Goal: Information Seeking & Learning: Learn about a topic

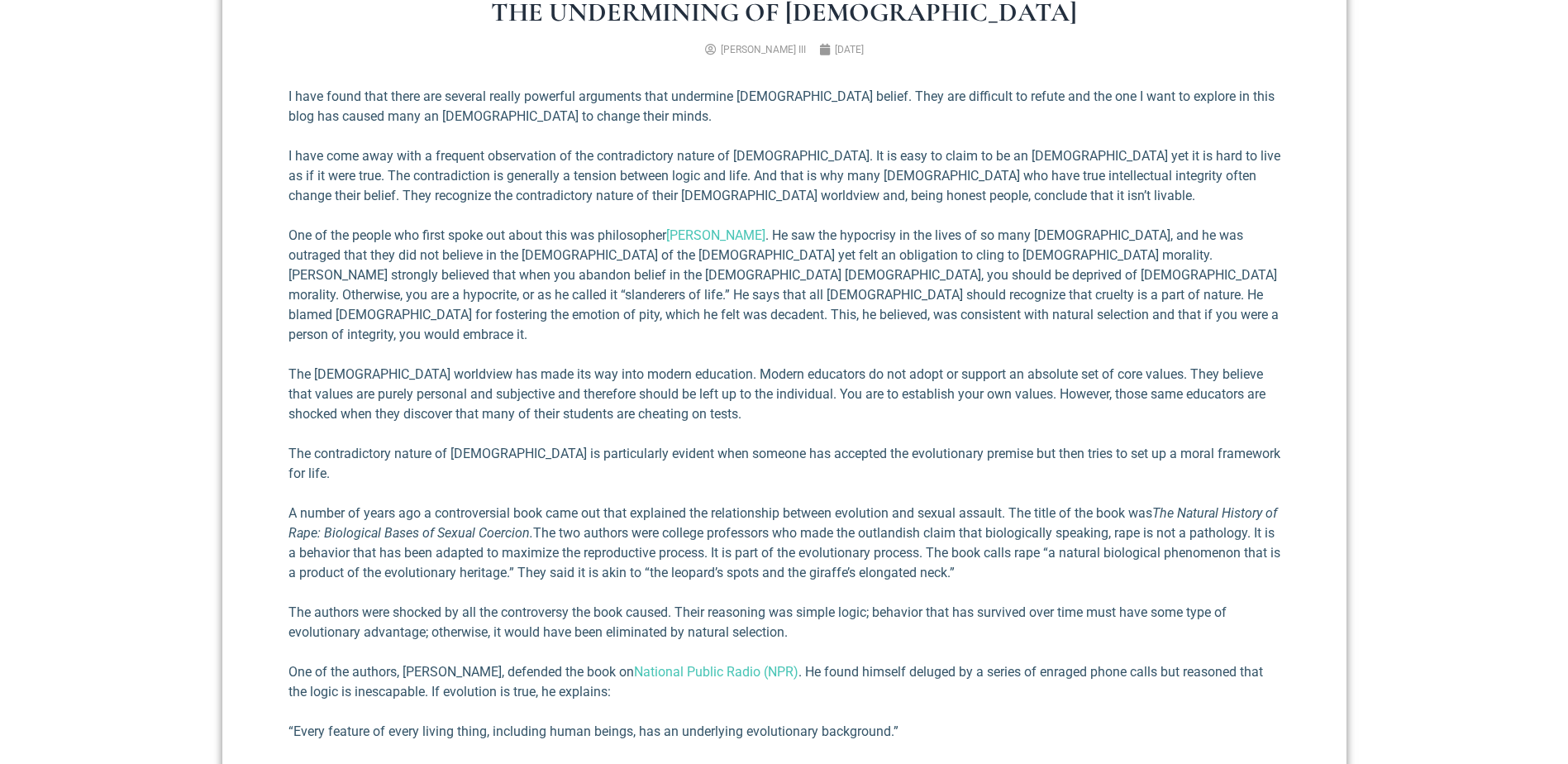
scroll to position [707, 0]
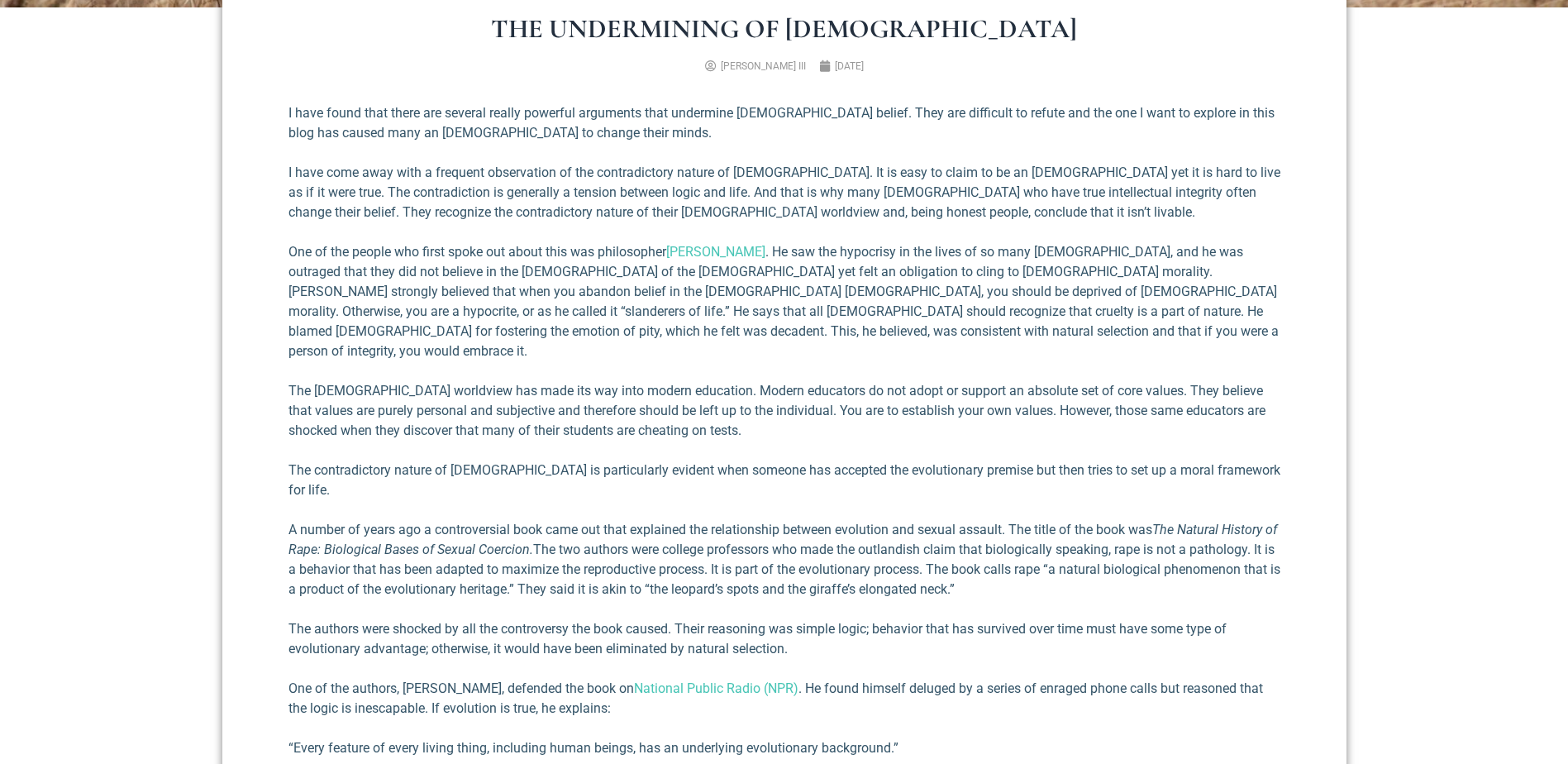
scroll to position [790, 0]
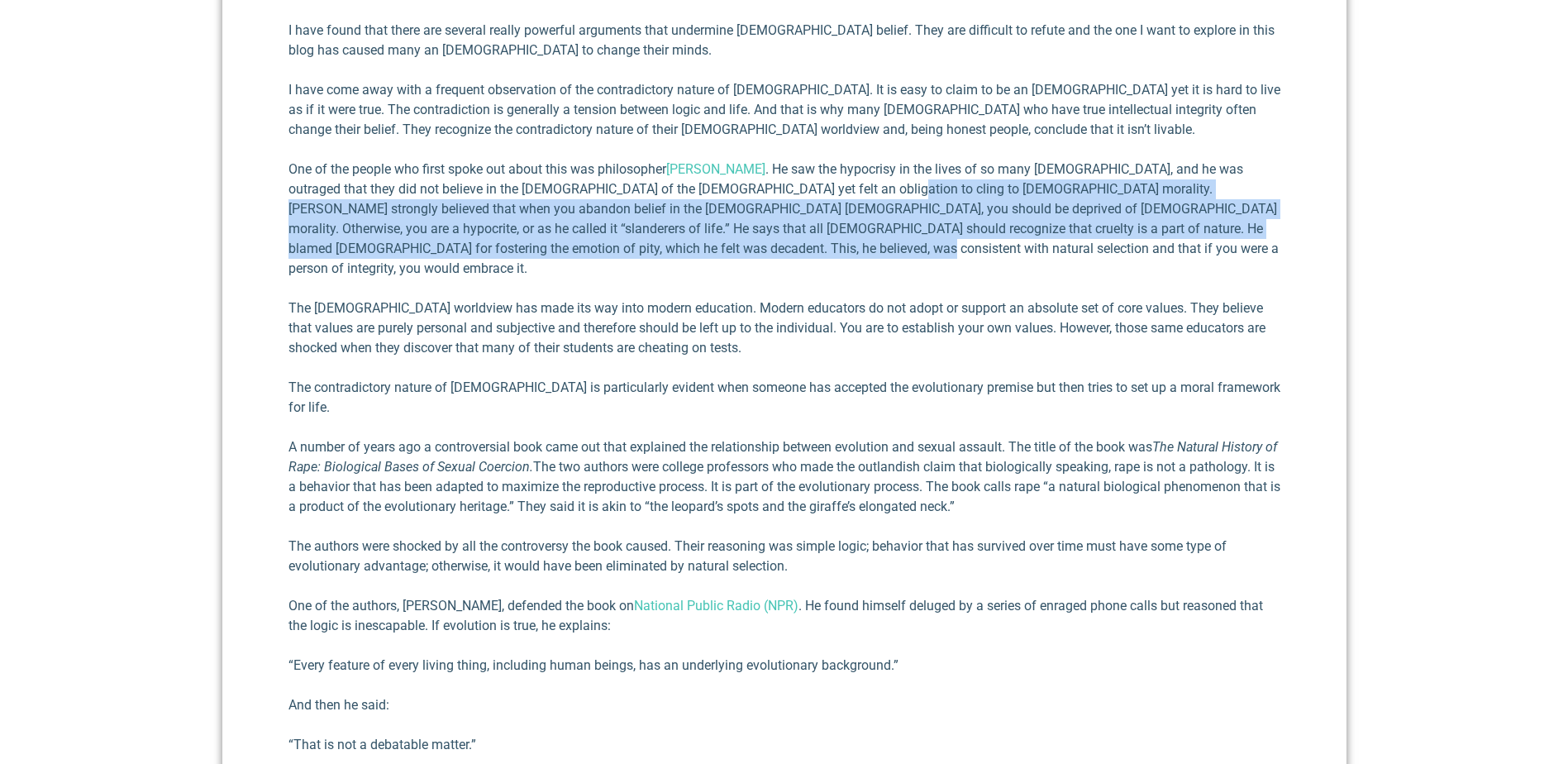
drag, startPoint x: 832, startPoint y: 191, endPoint x: 833, endPoint y: 247, distance: 56.0
click at [833, 247] on p "One of the people who first spoke out about this was phi­losopher [PERSON_NAME]…" at bounding box center [784, 218] width 991 height 119
copy p "[PERSON_NAME] strongly believed that when you abandon belief in the [DEMOGRAPHI…"
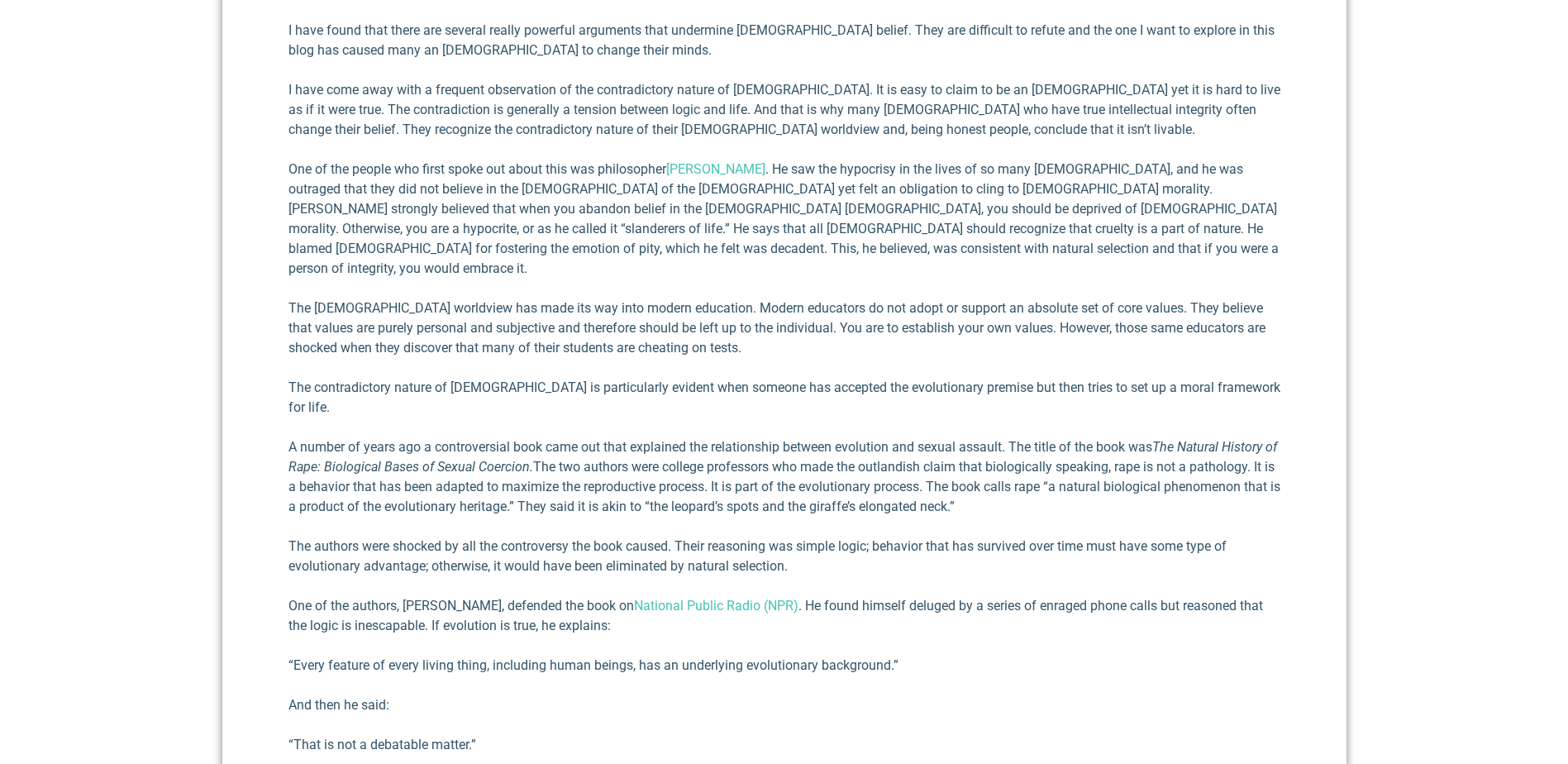
click at [266, 350] on div "The Undermining of [DEMOGRAPHIC_DATA] [PERSON_NAME] III [DATE] I have found tha…" at bounding box center [784, 587] width 1124 height 1374
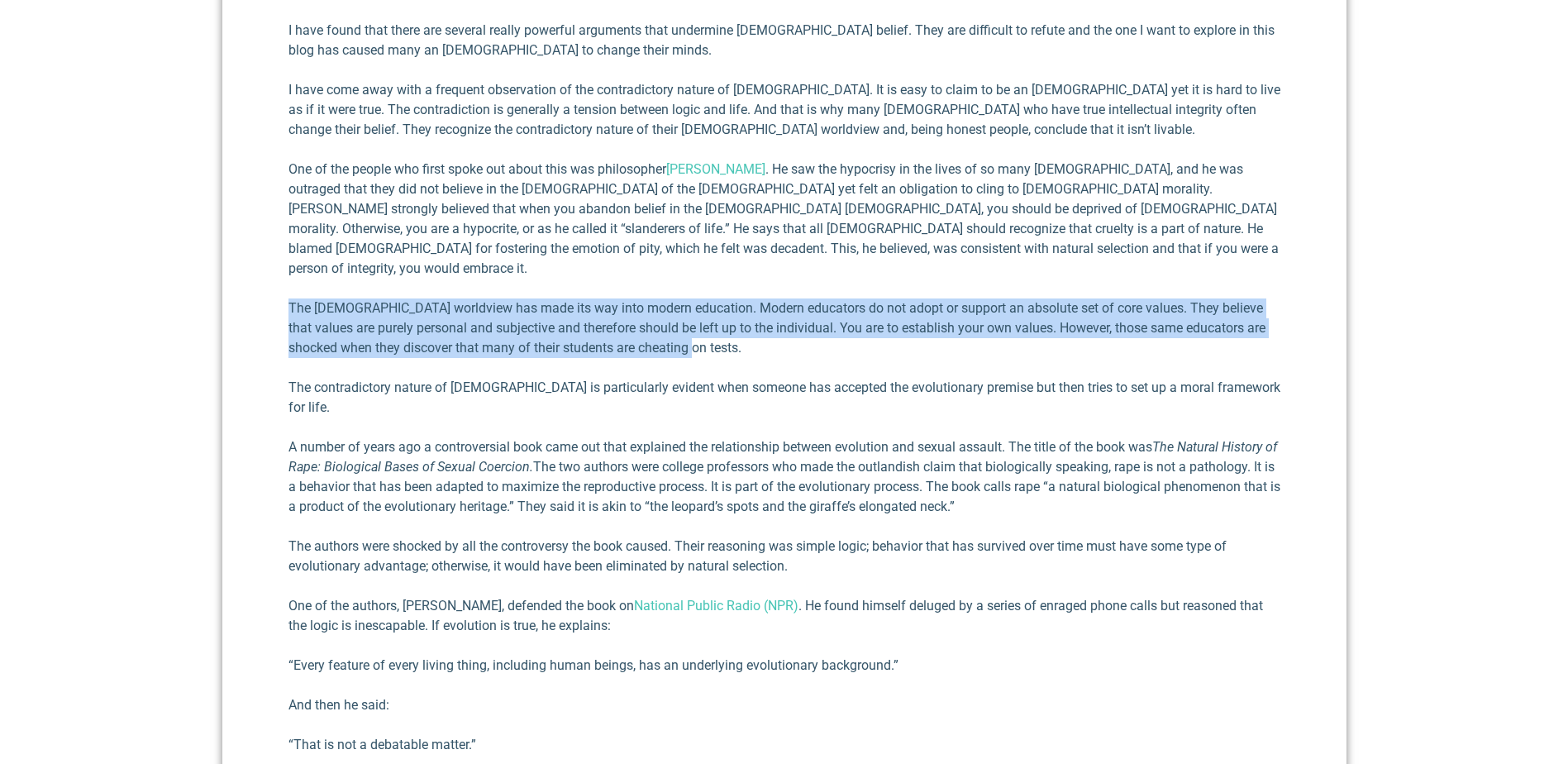
drag, startPoint x: 278, startPoint y: 281, endPoint x: 673, endPoint y: 335, distance: 398.7
click at [673, 335] on div "The Undermining of [DEMOGRAPHIC_DATA] [PERSON_NAME] III [DATE] I have found tha…" at bounding box center [784, 587] width 1124 height 1374
copy p "The [DEMOGRAPHIC_DATA] worldview has made its way into modern edu­cation. Moder…"
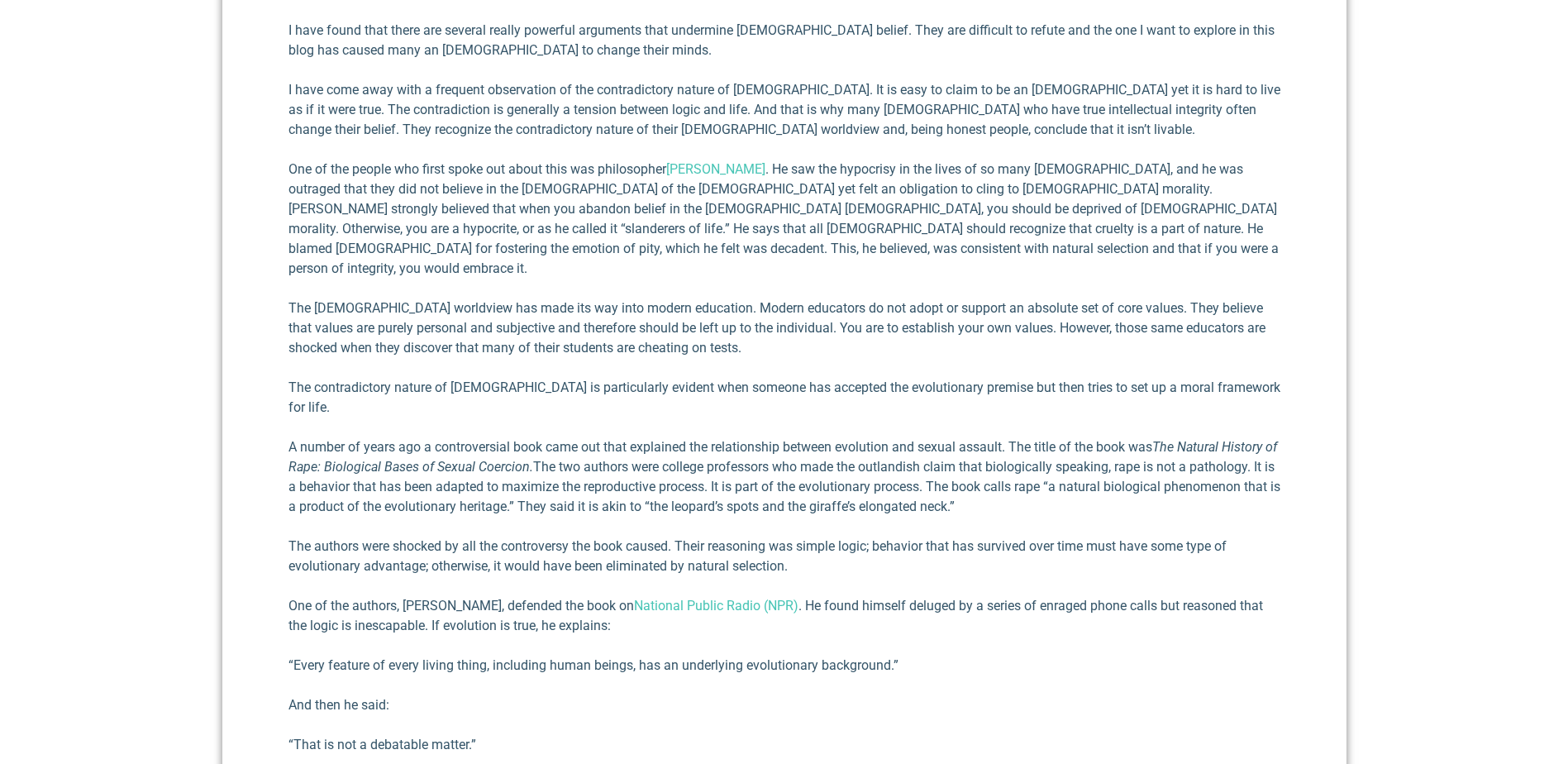
click at [390, 438] on p "A number of years ago a controversial book came out that explained the relation…" at bounding box center [784, 477] width 991 height 80
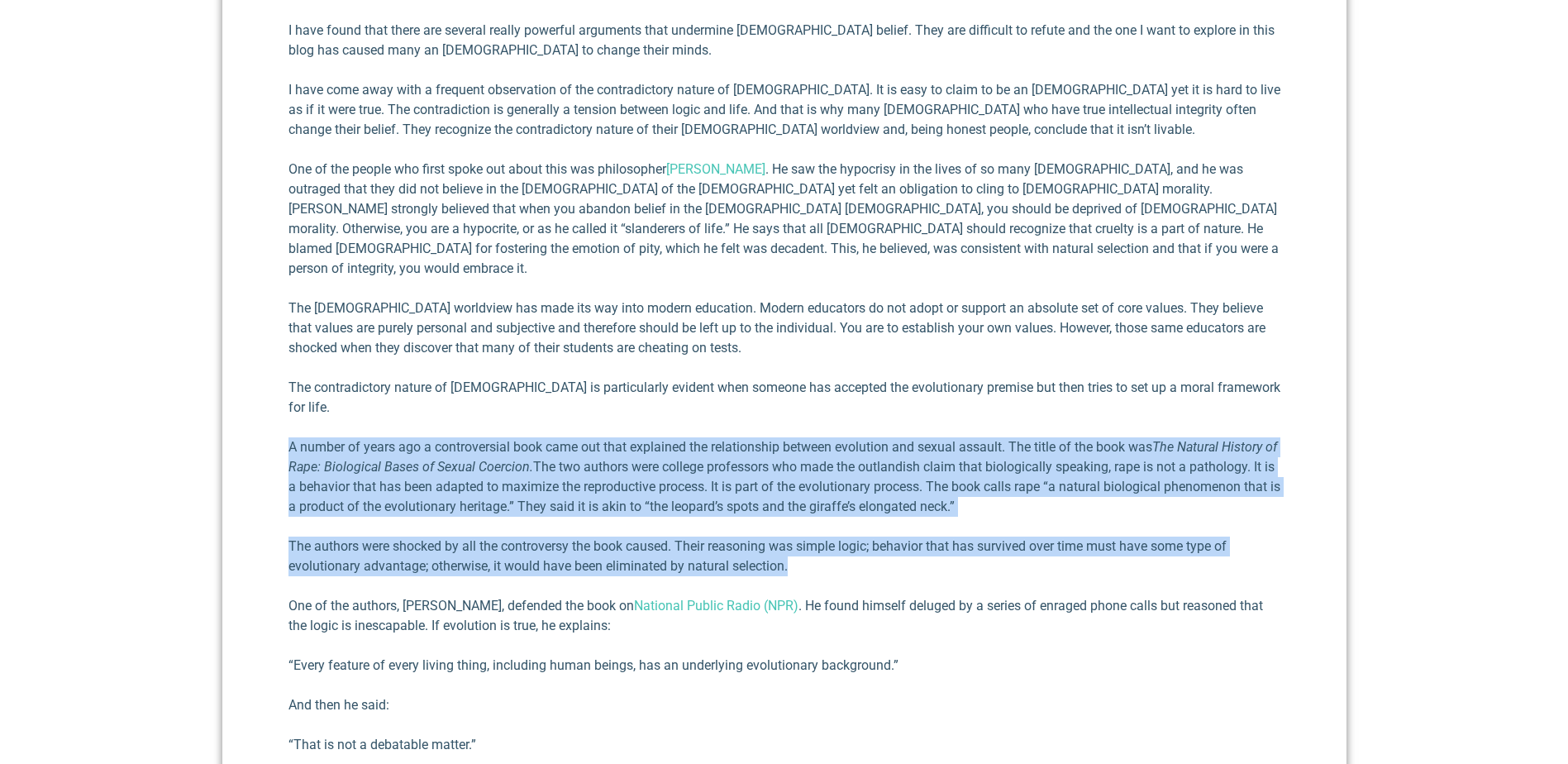
drag, startPoint x: 285, startPoint y: 400, endPoint x: 990, endPoint y: 521, distance: 715.3
click at [990, 521] on div "The Undermining of [DEMOGRAPHIC_DATA] [PERSON_NAME] III [DATE] I have found tha…" at bounding box center [784, 587] width 1124 height 1374
copy div "A number of years ago a controversial book came out that explained the relation…"
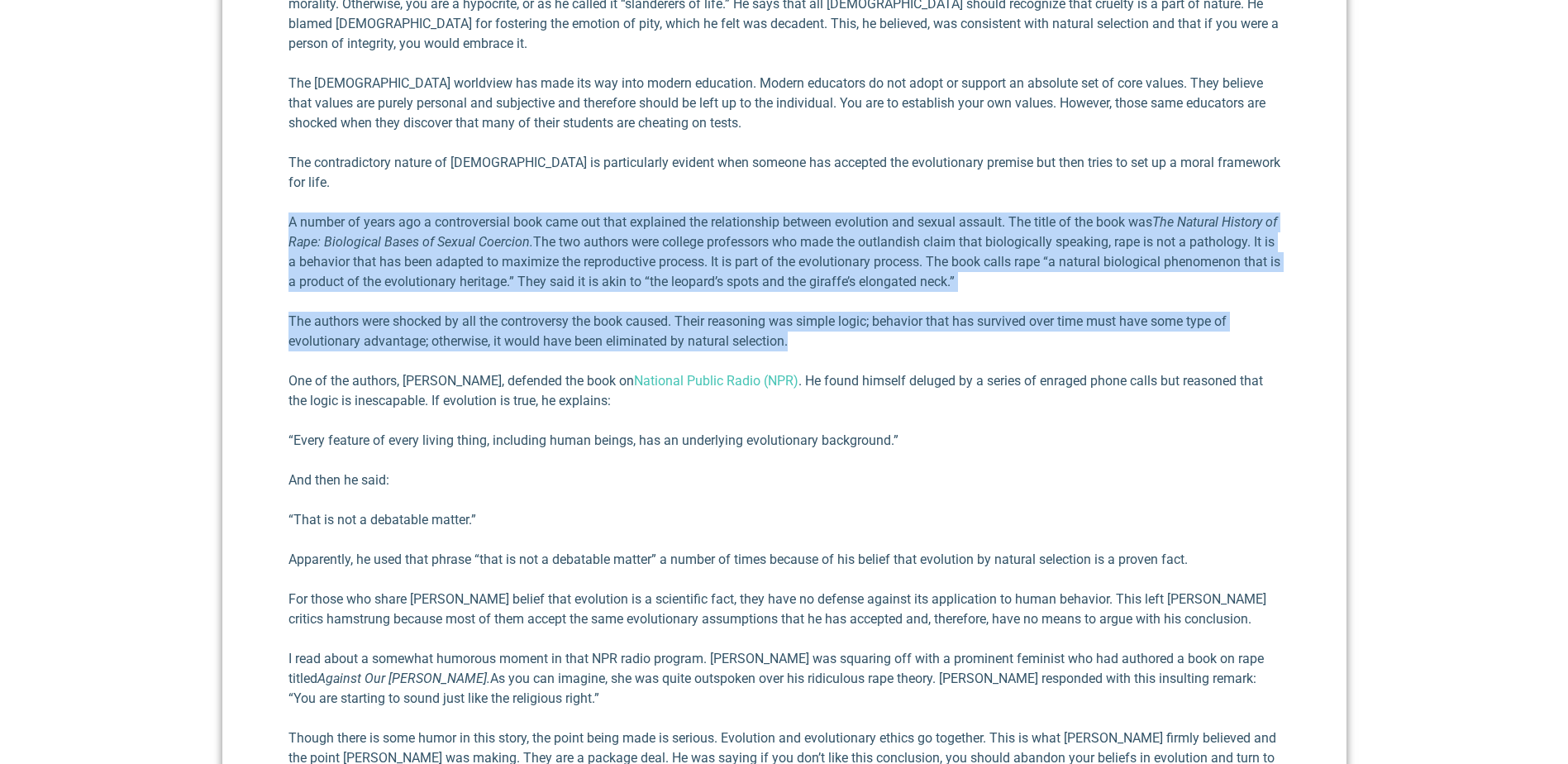
scroll to position [1038, 0]
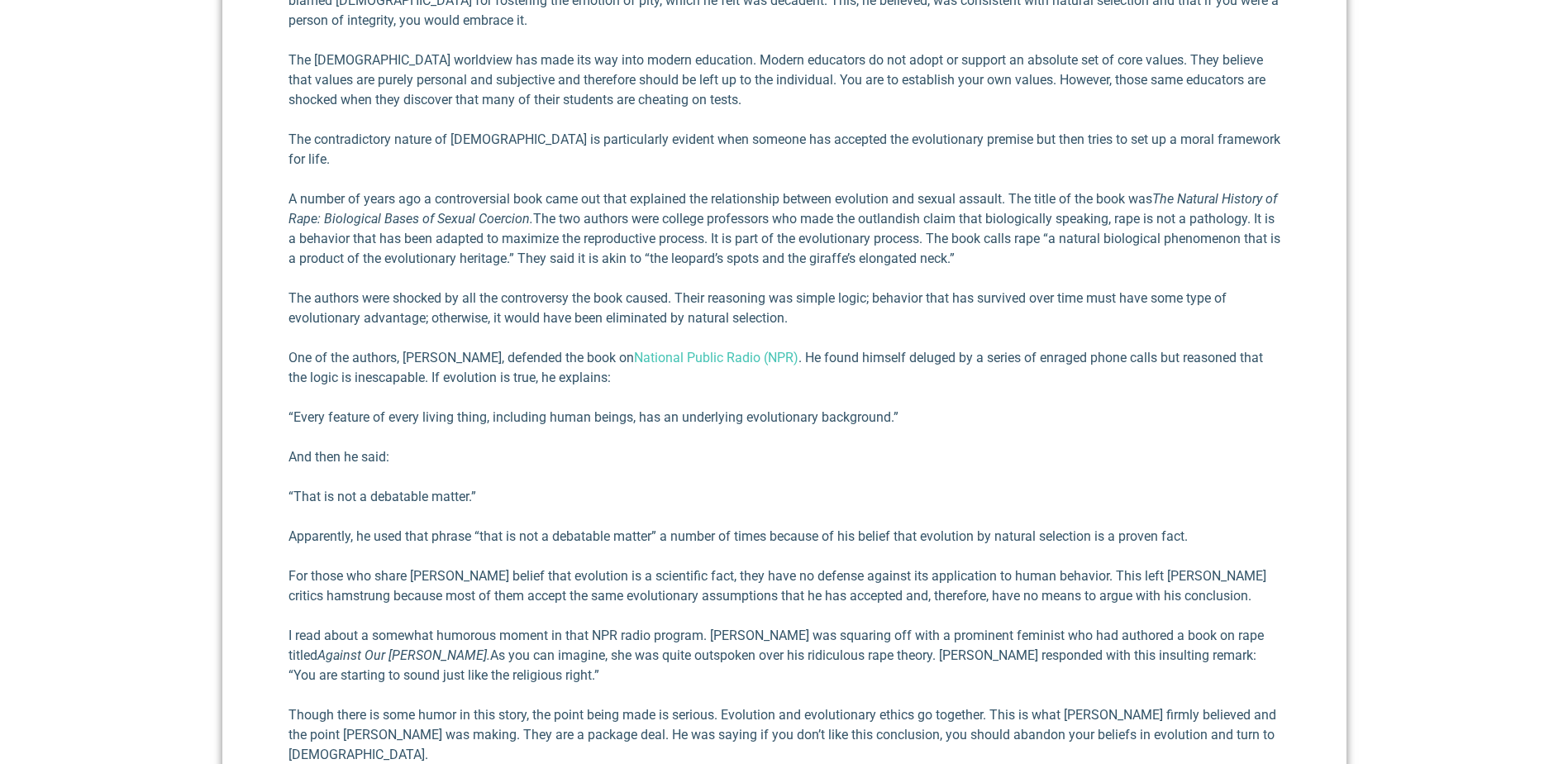
click at [373, 516] on div "I have found that there are several really powerful arguments that undermine [D…" at bounding box center [784, 335] width 991 height 1125
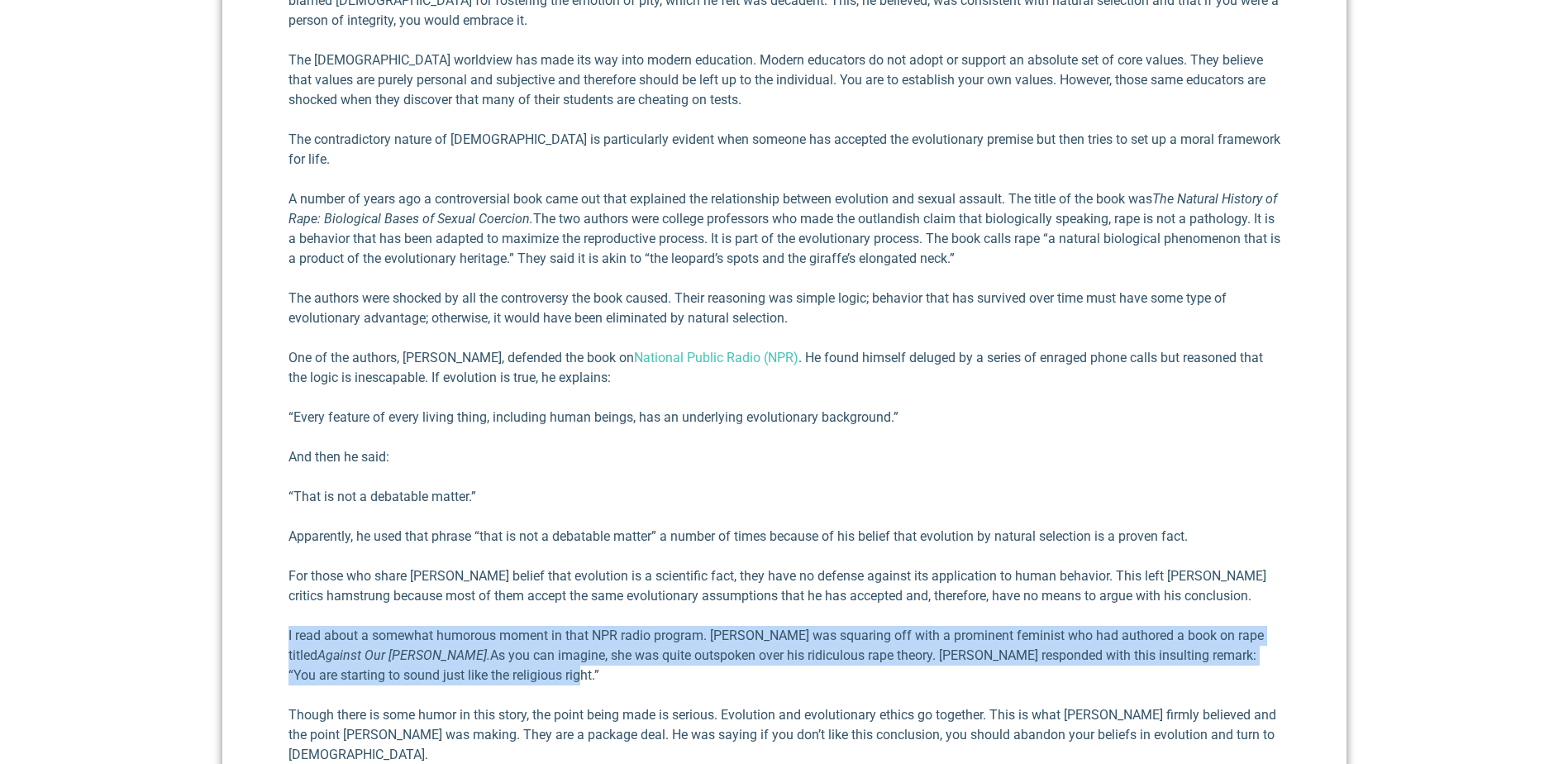
drag, startPoint x: 266, startPoint y: 595, endPoint x: 483, endPoint y: 639, distance: 221.4
click at [483, 639] on div "The Undermining of [DEMOGRAPHIC_DATA] [PERSON_NAME] III [DATE] I have found tha…" at bounding box center [784, 339] width 1124 height 1374
click at [313, 626] on p "I read about a somewhat humorous moment in that NPR radio program. [PERSON_NAME…" at bounding box center [784, 655] width 991 height 60
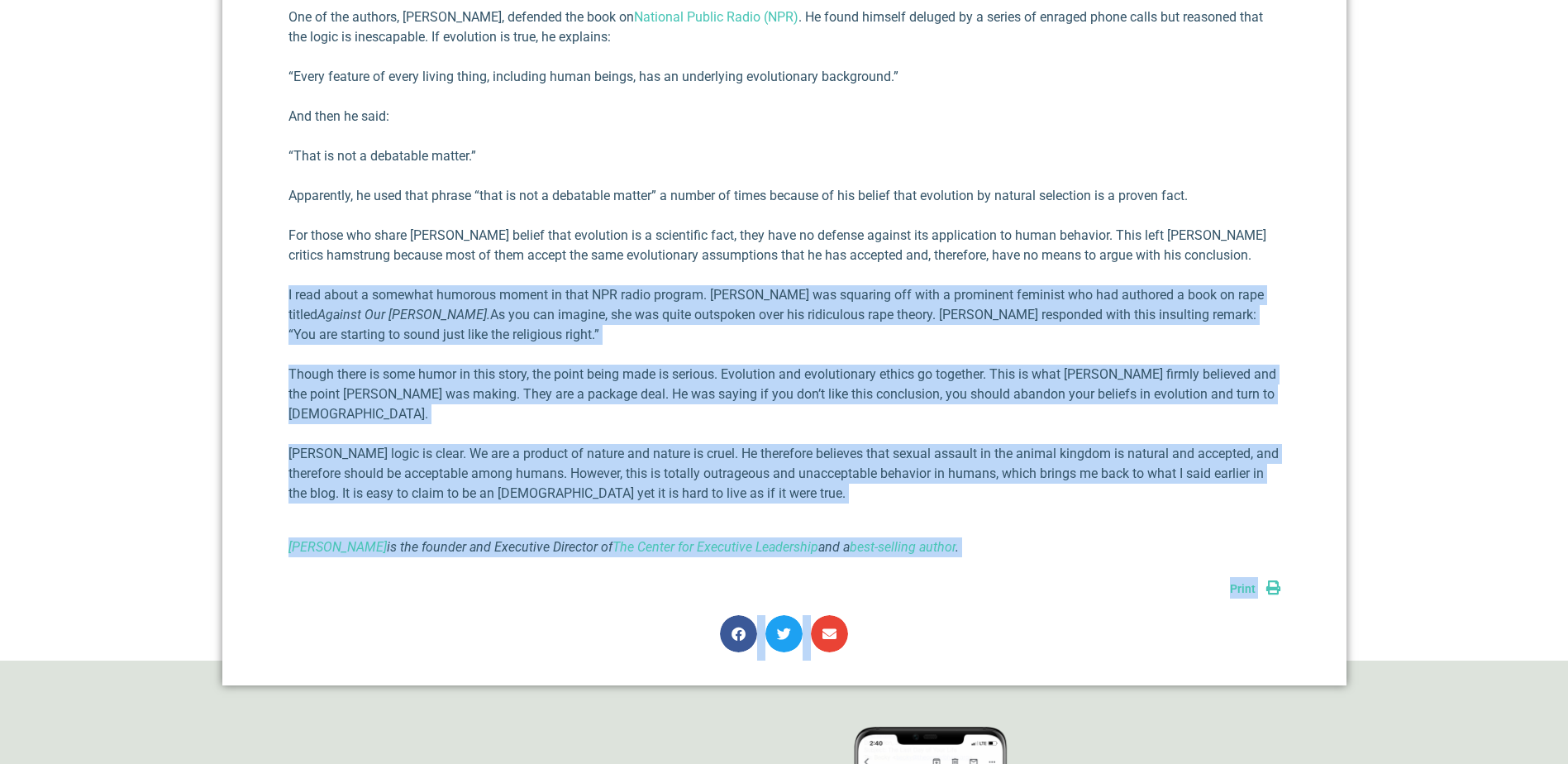
scroll to position [1560, 0]
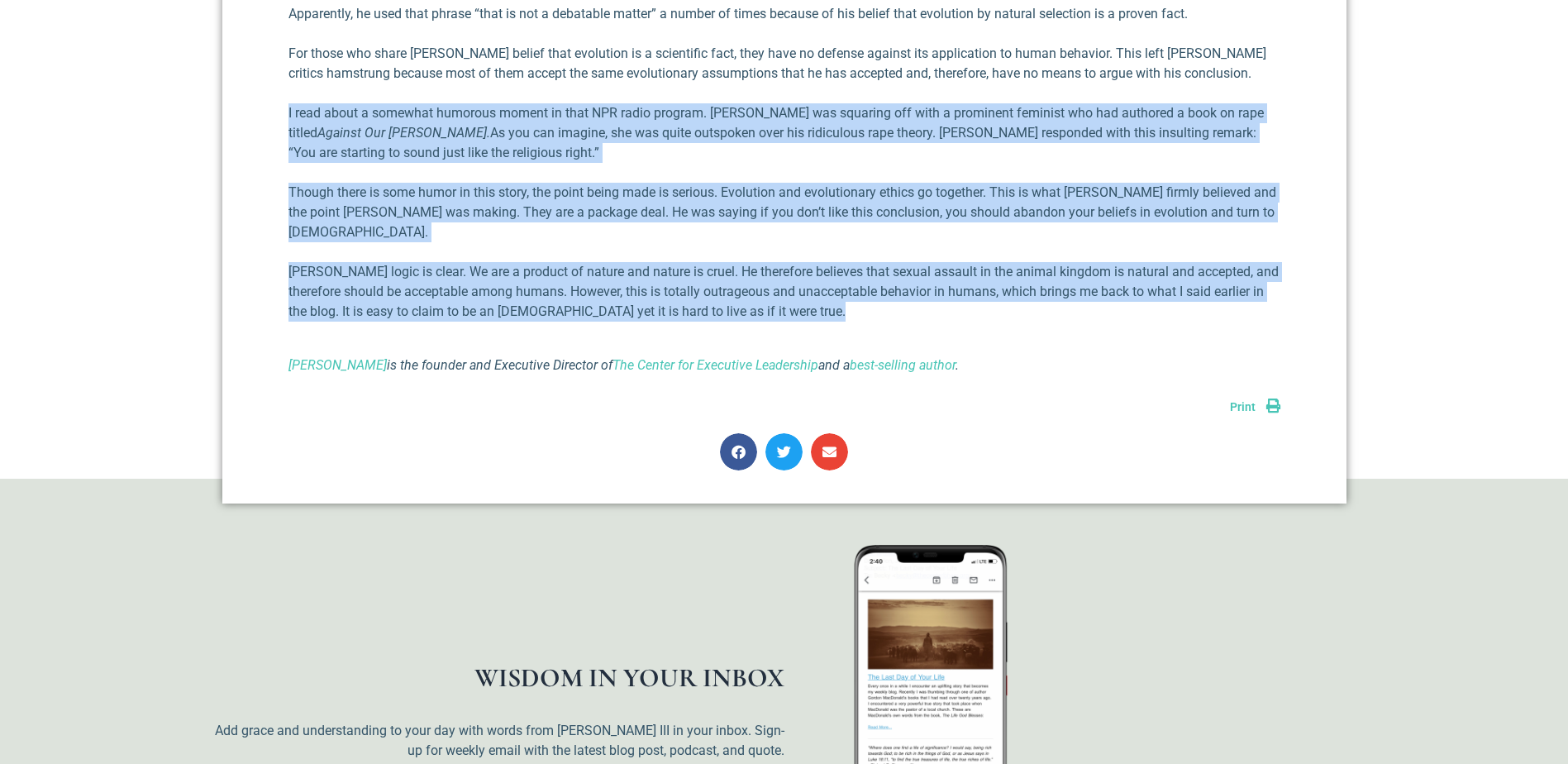
drag, startPoint x: 287, startPoint y: 593, endPoint x: 836, endPoint y: 265, distance: 639.5
copy div "L ipsu dolor s ametcons adipisci elitse do eius TEM incid utlabor. Etdolorem al…"
click at [1116, 109] on p "I read about a somewhat humorous moment in that NPR radio program. [PERSON_NAME…" at bounding box center [784, 133] width 991 height 60
